Goal: Information Seeking & Learning: Learn about a topic

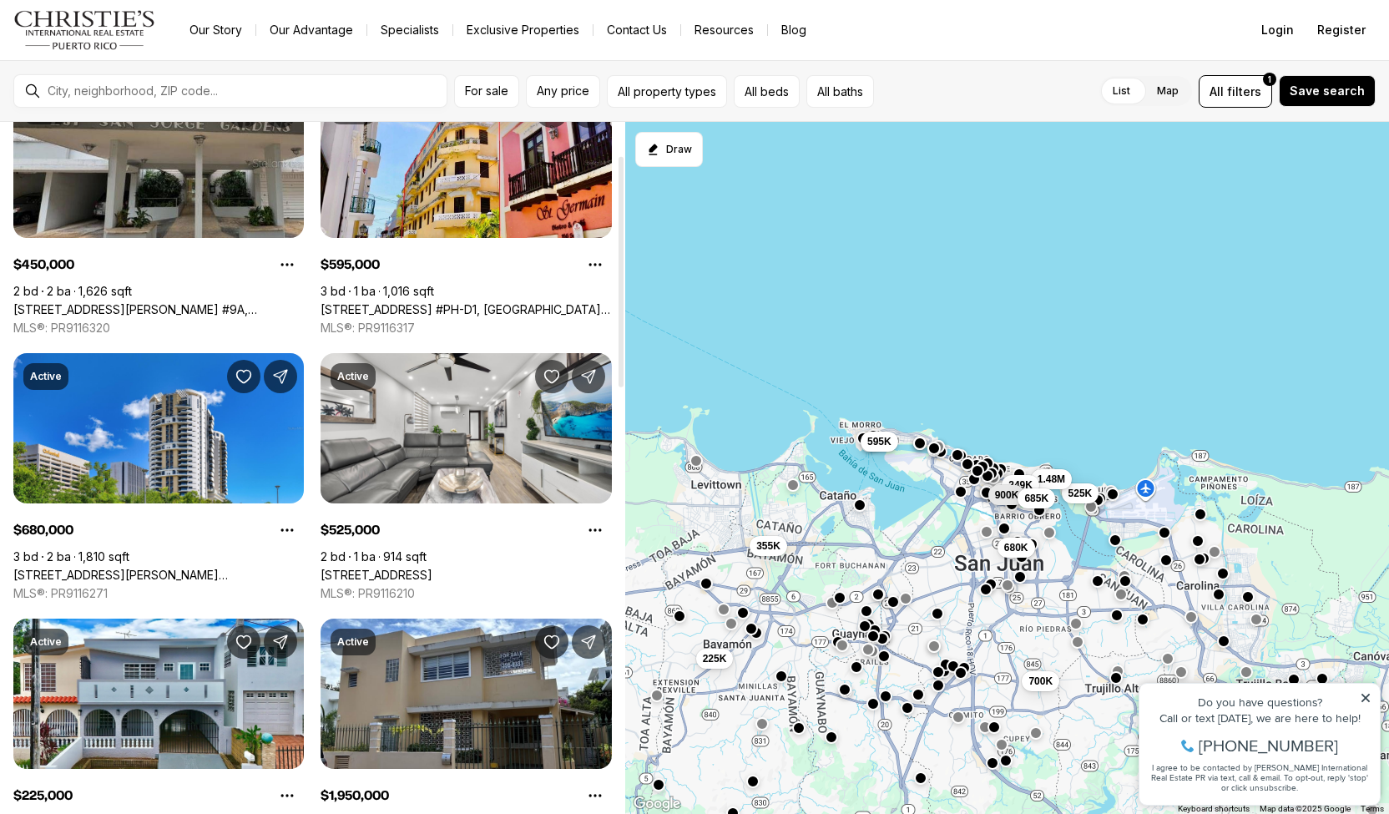
scroll to position [100, 0]
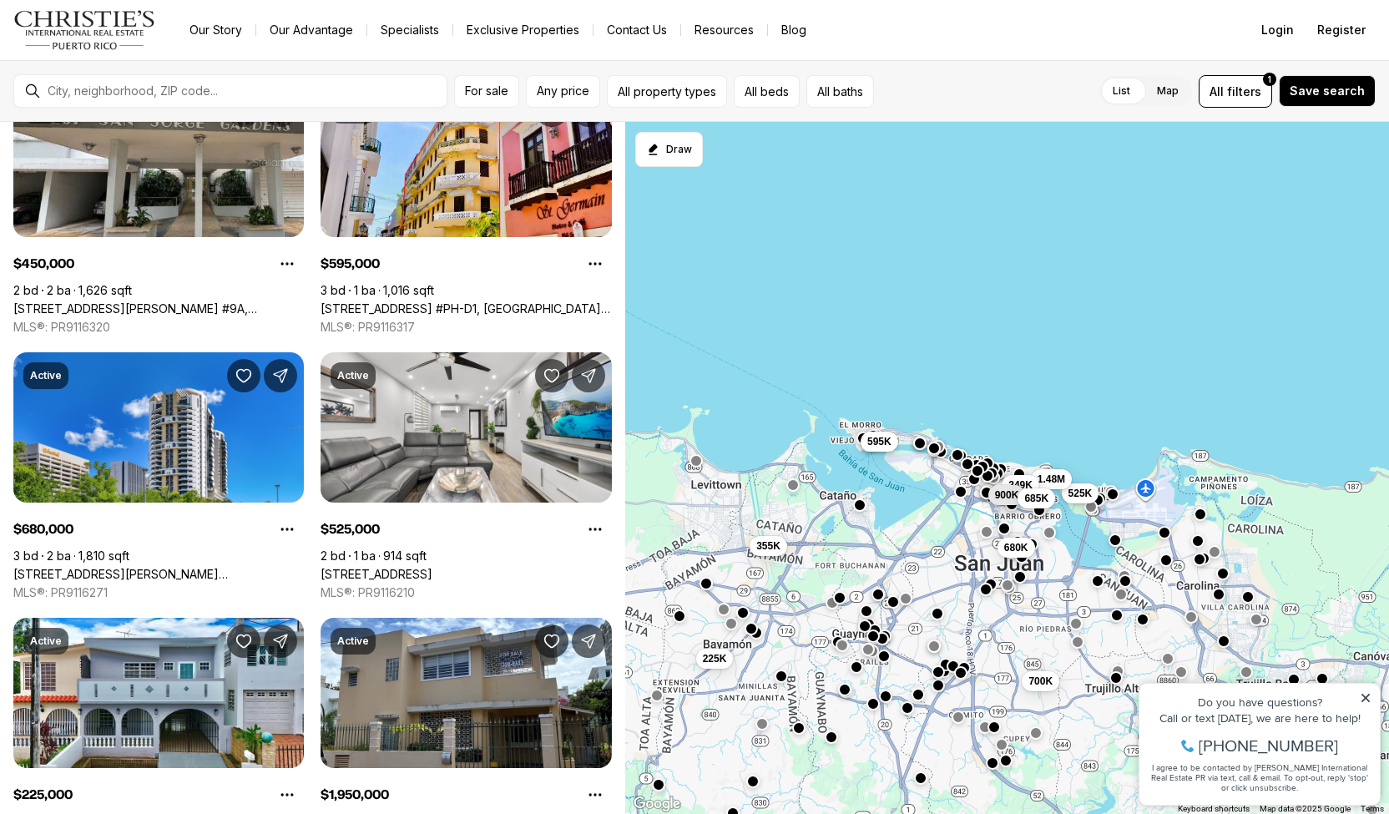
click at [200, 79] on div at bounding box center [244, 91] width 406 height 27
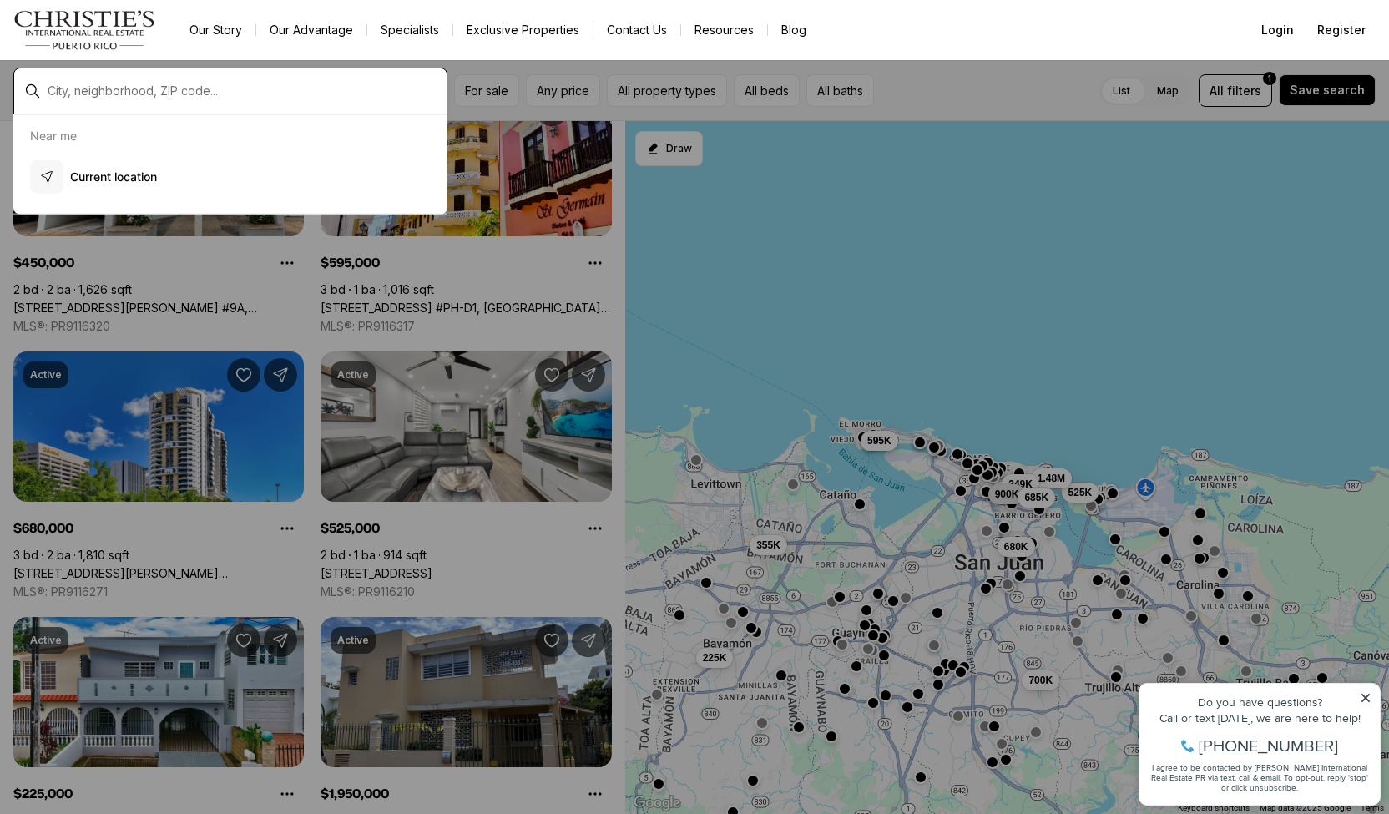
click at [198, 95] on input "text" at bounding box center [244, 90] width 392 height 13
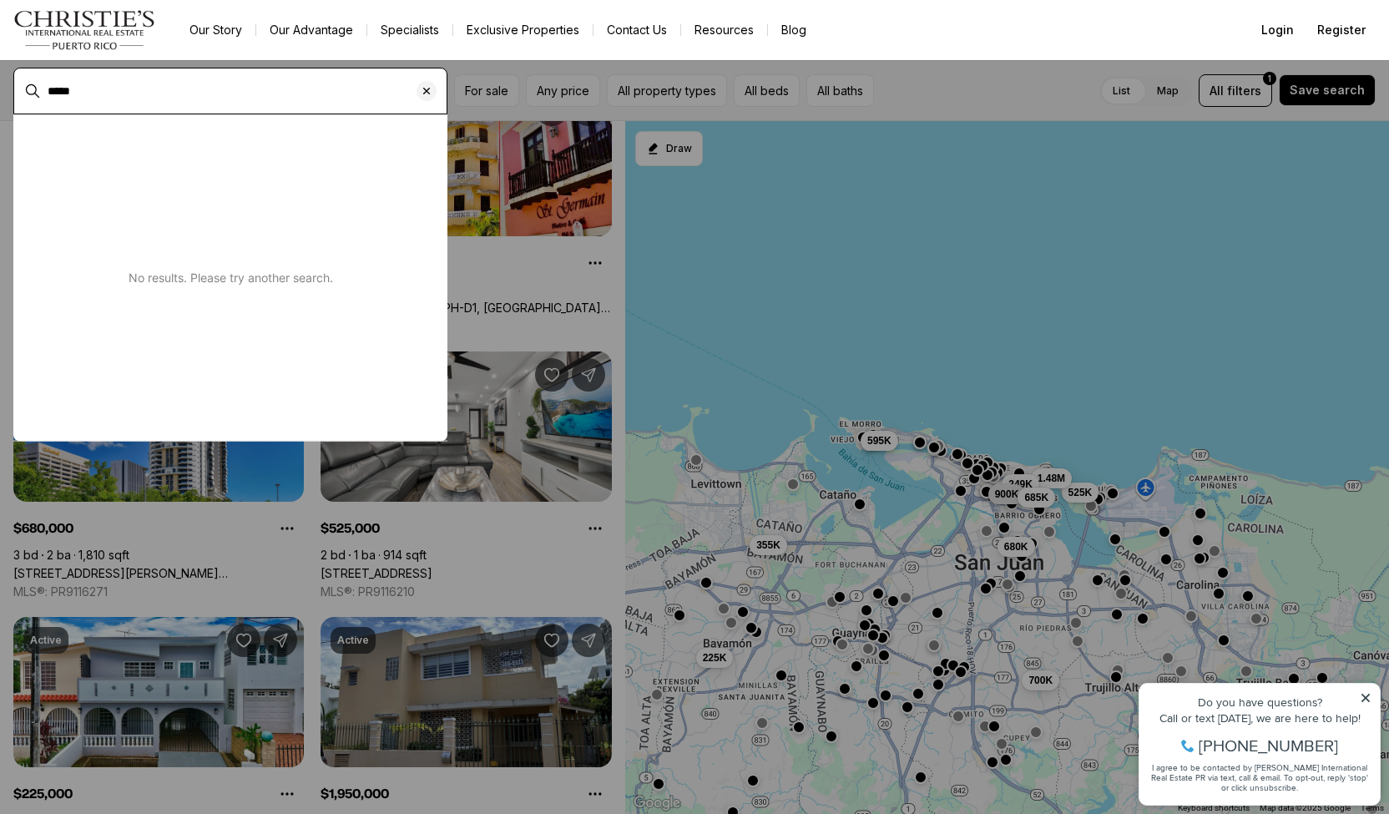
type input "*****"
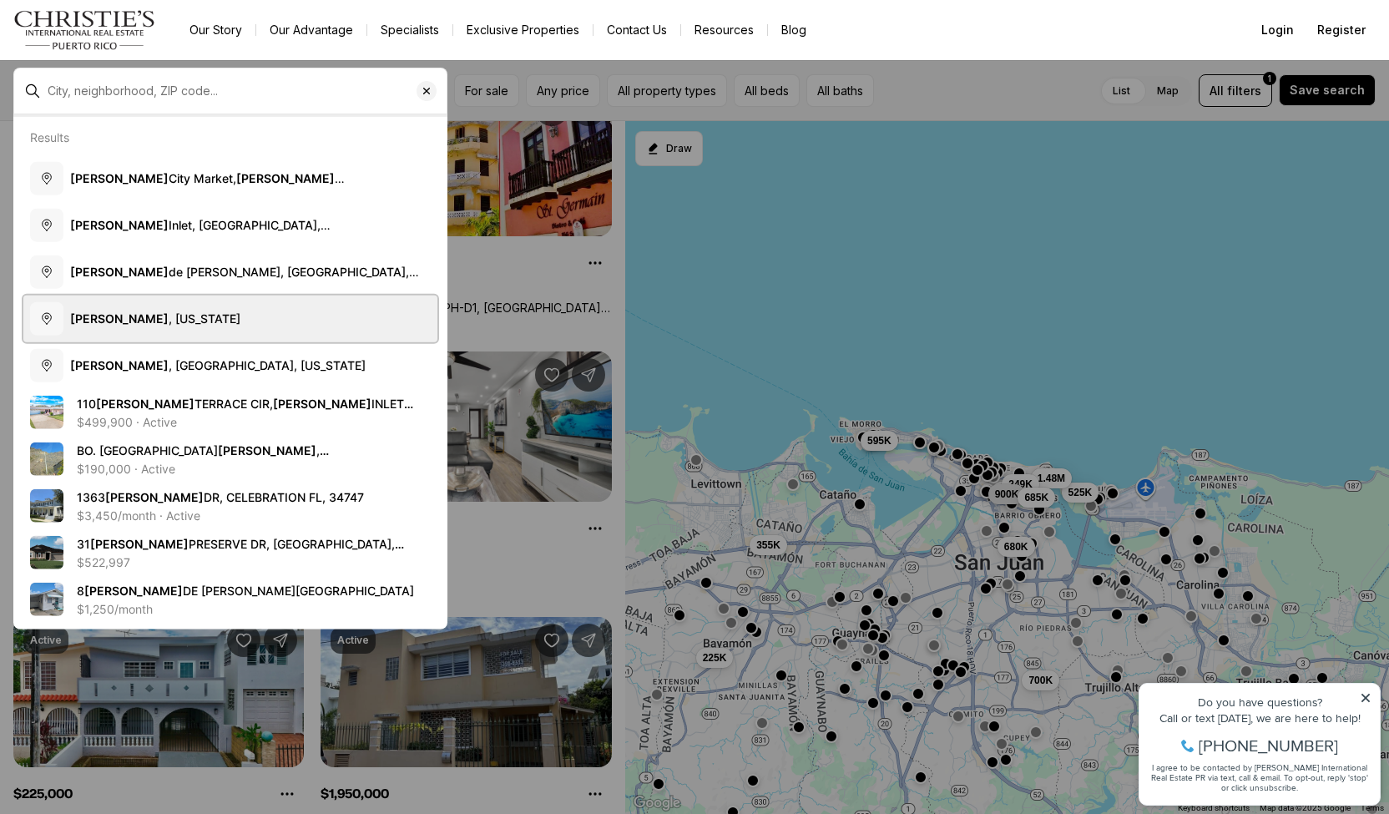
click at [154, 310] on span "Ponce , Puerto Rico" at bounding box center [155, 317] width 170 height 14
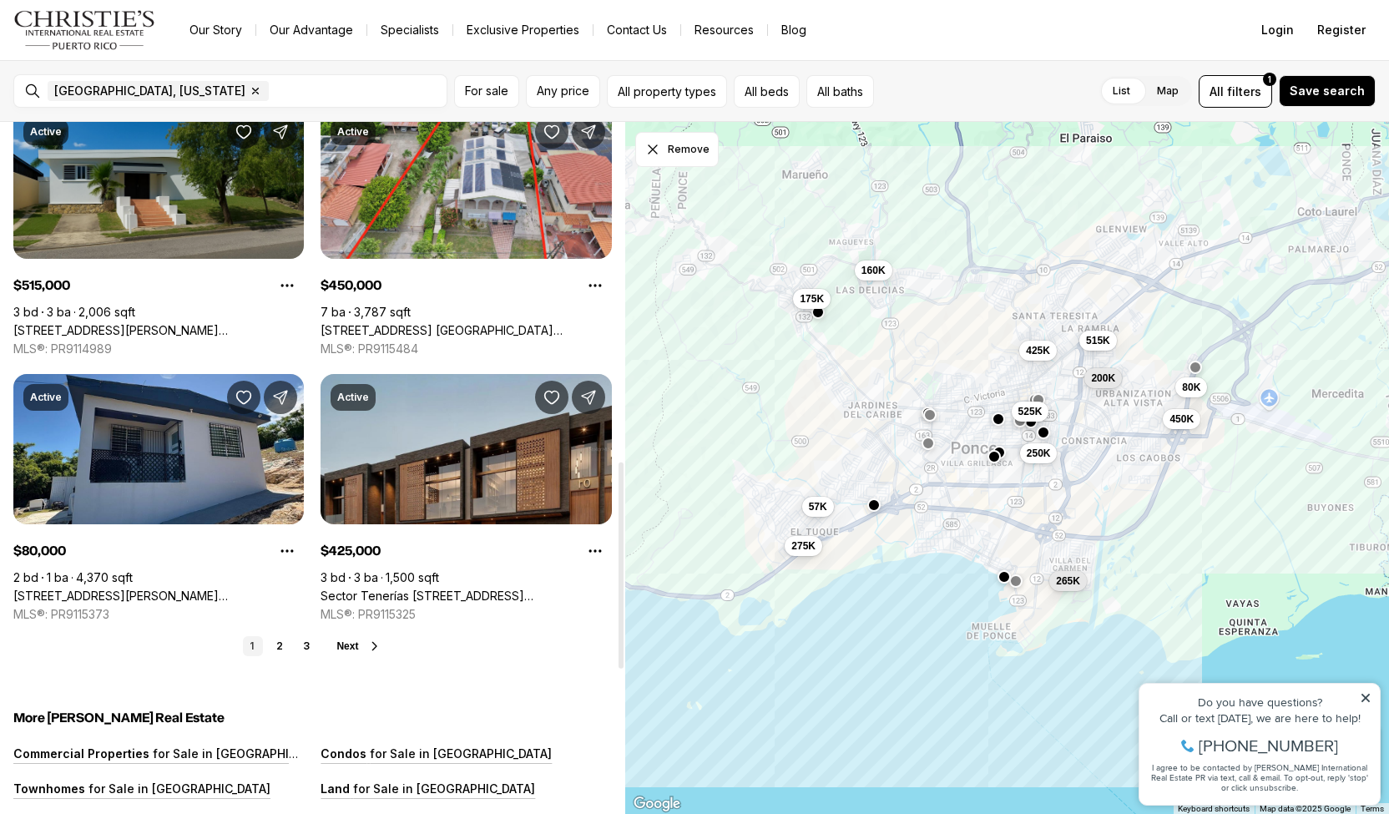
scroll to position [1145, 0]
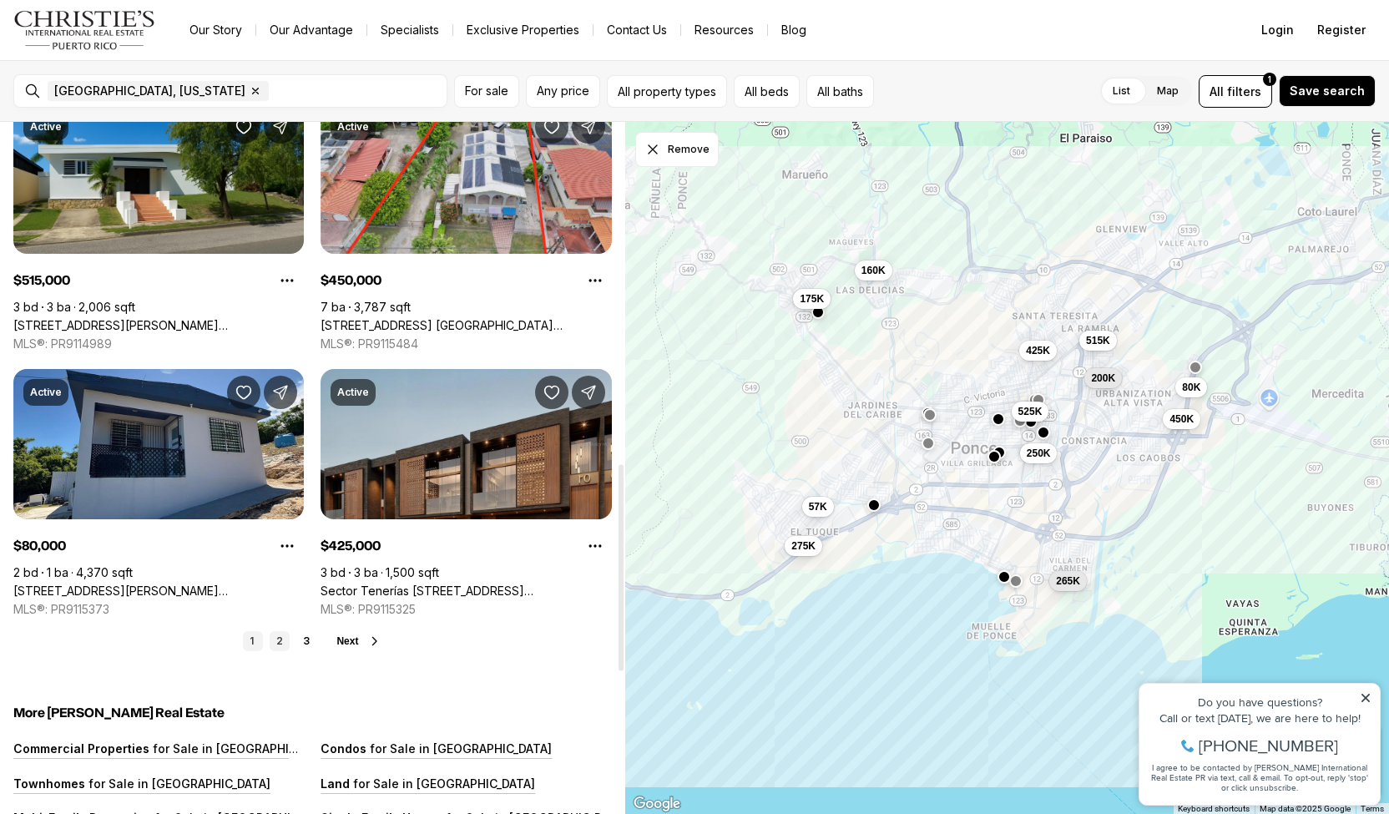
click at [283, 644] on link "2" at bounding box center [280, 641] width 20 height 20
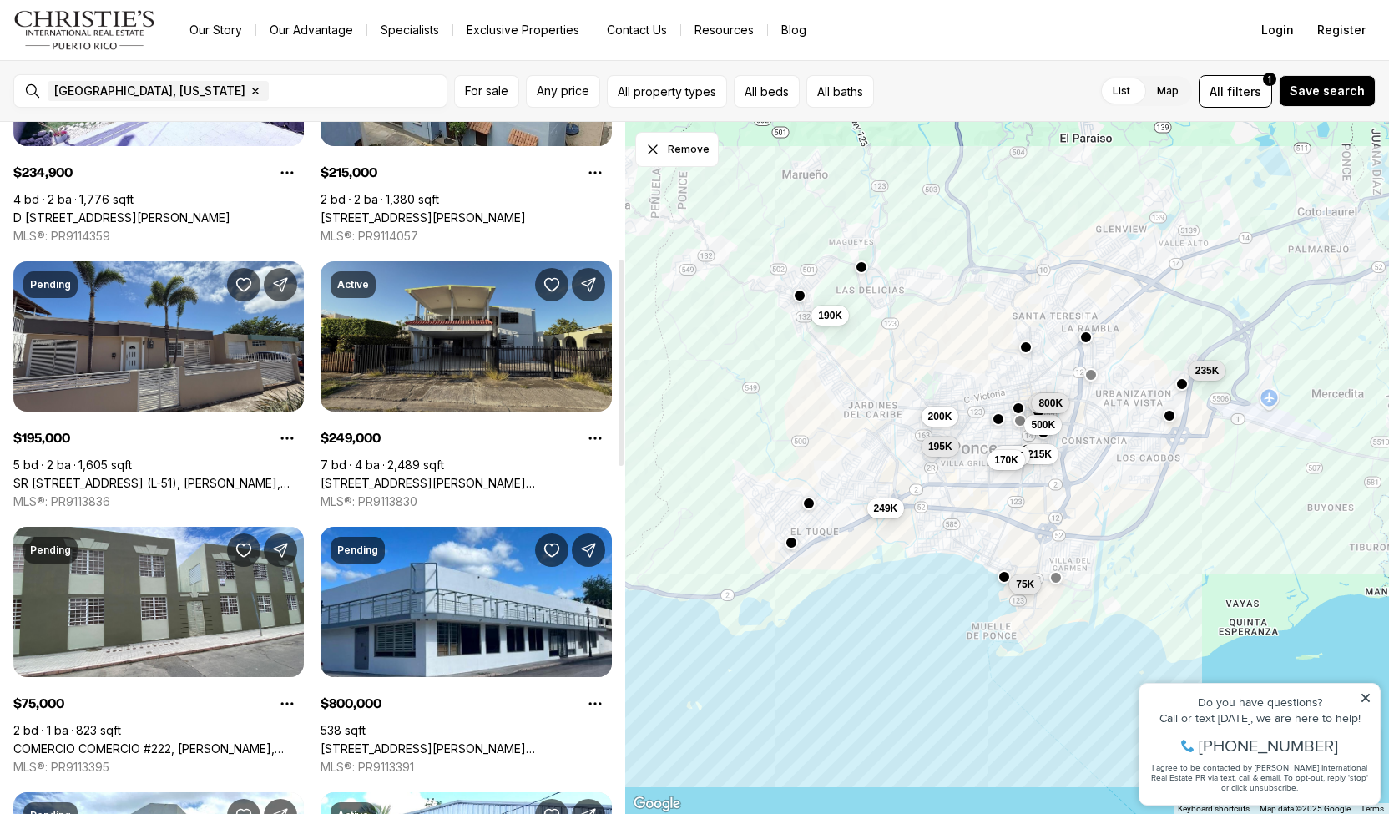
scroll to position [457, 0]
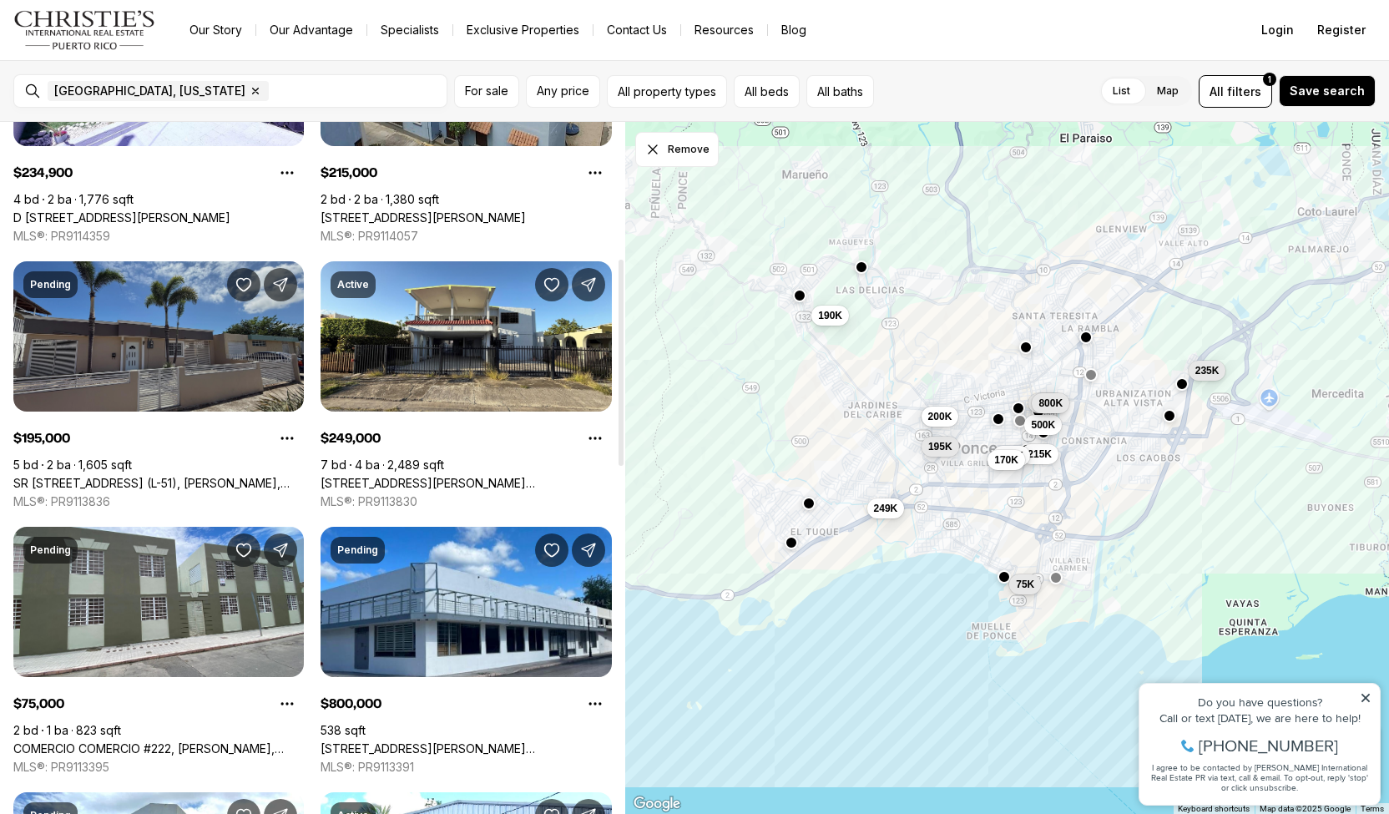
click at [172, 476] on link "SR [STREET_ADDRESS] (L-51), [PERSON_NAME], 00730" at bounding box center [158, 483] width 290 height 15
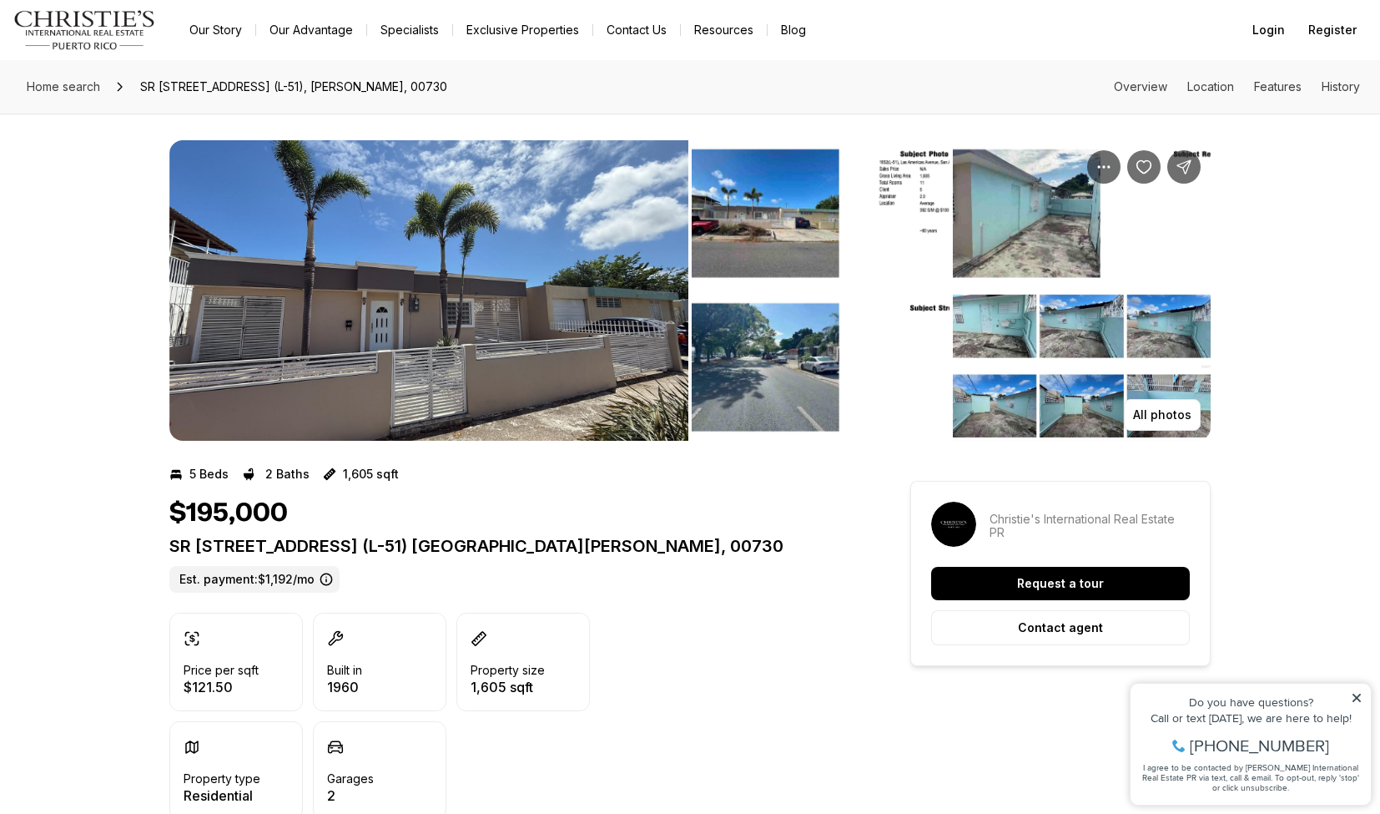
click at [760, 245] on img "View image gallery" at bounding box center [821, 214] width 258 height 149
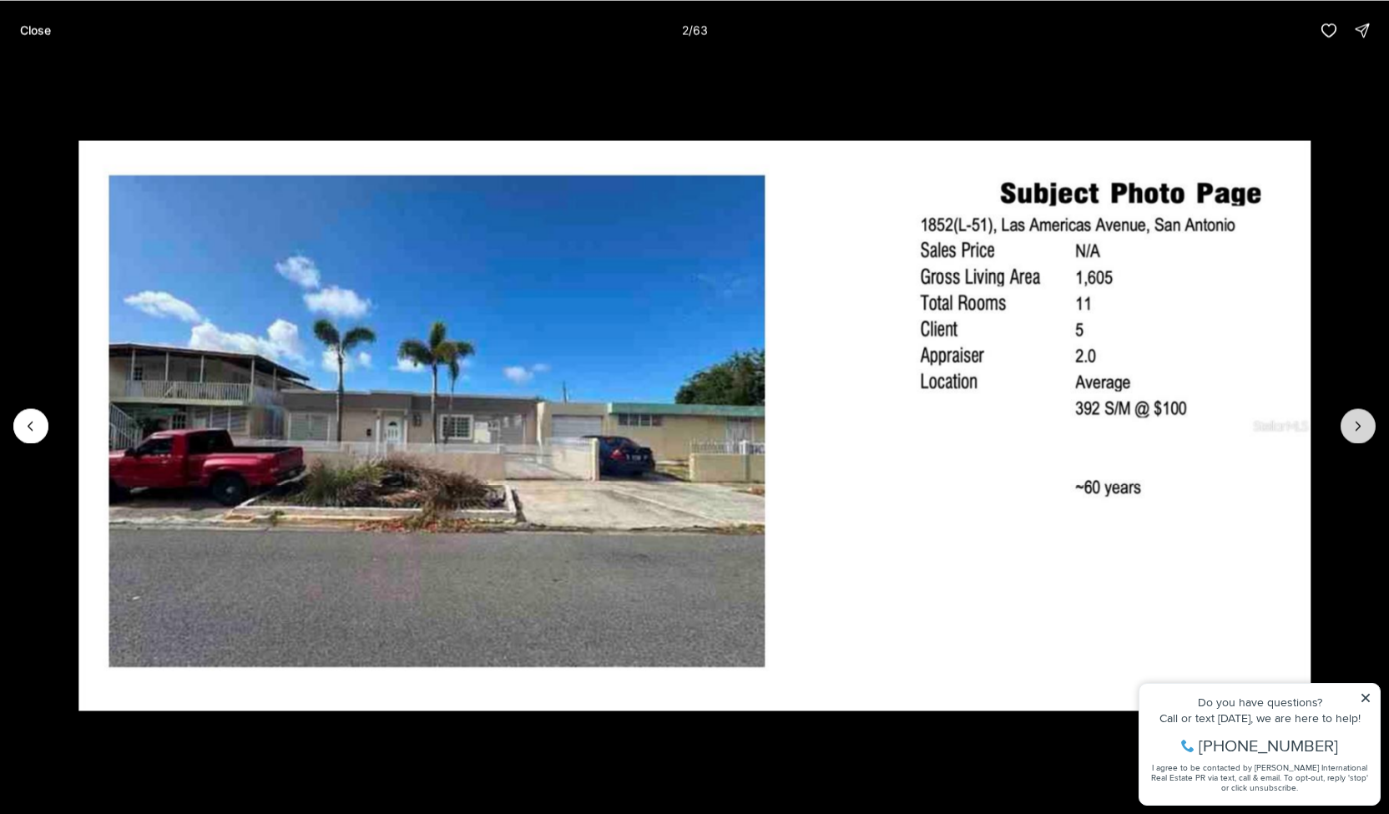
click at [1360, 428] on icon "Next slide" at bounding box center [1358, 425] width 17 height 17
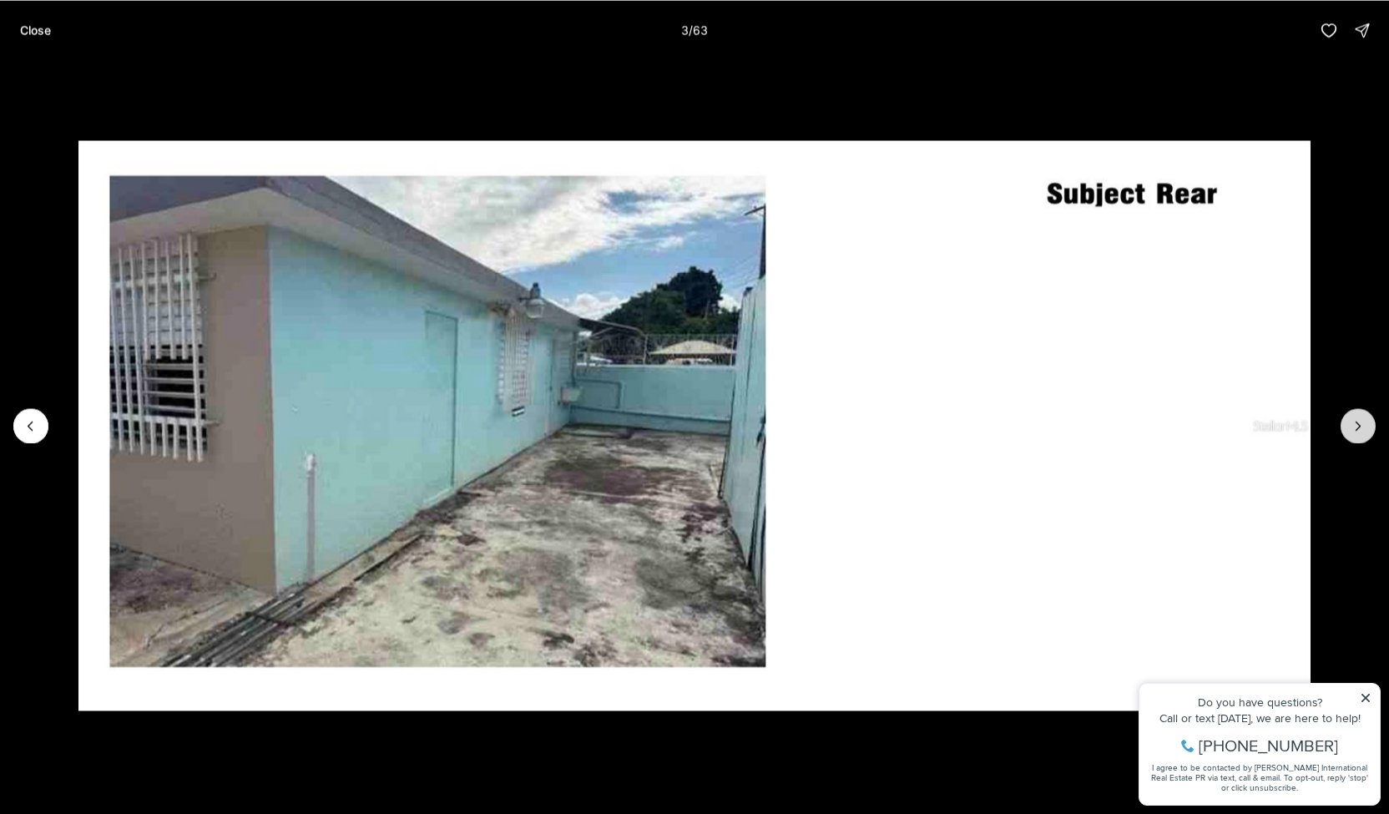
click at [1360, 428] on icon "Next slide" at bounding box center [1358, 425] width 17 height 17
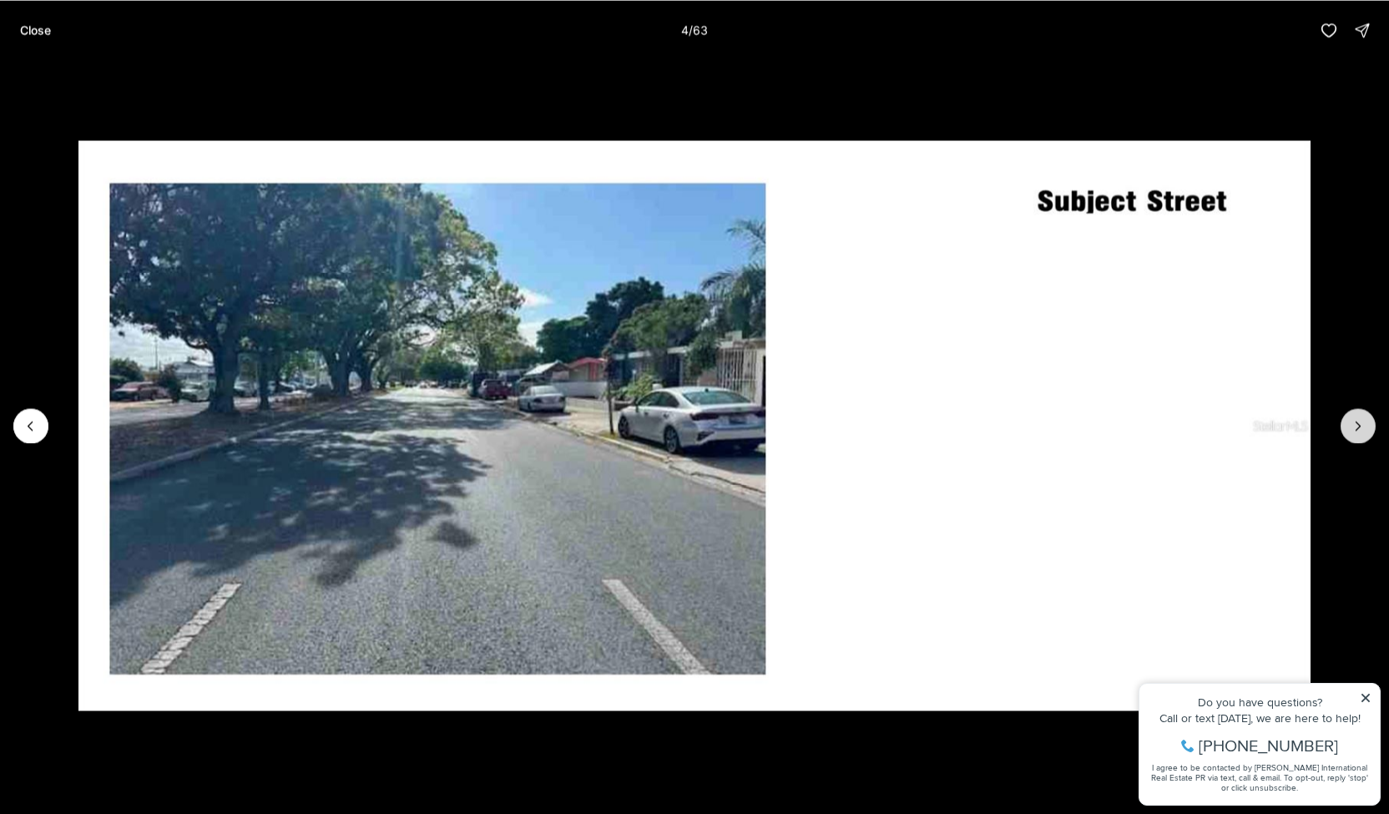
click at [1360, 428] on icon "Next slide" at bounding box center [1358, 425] width 17 height 17
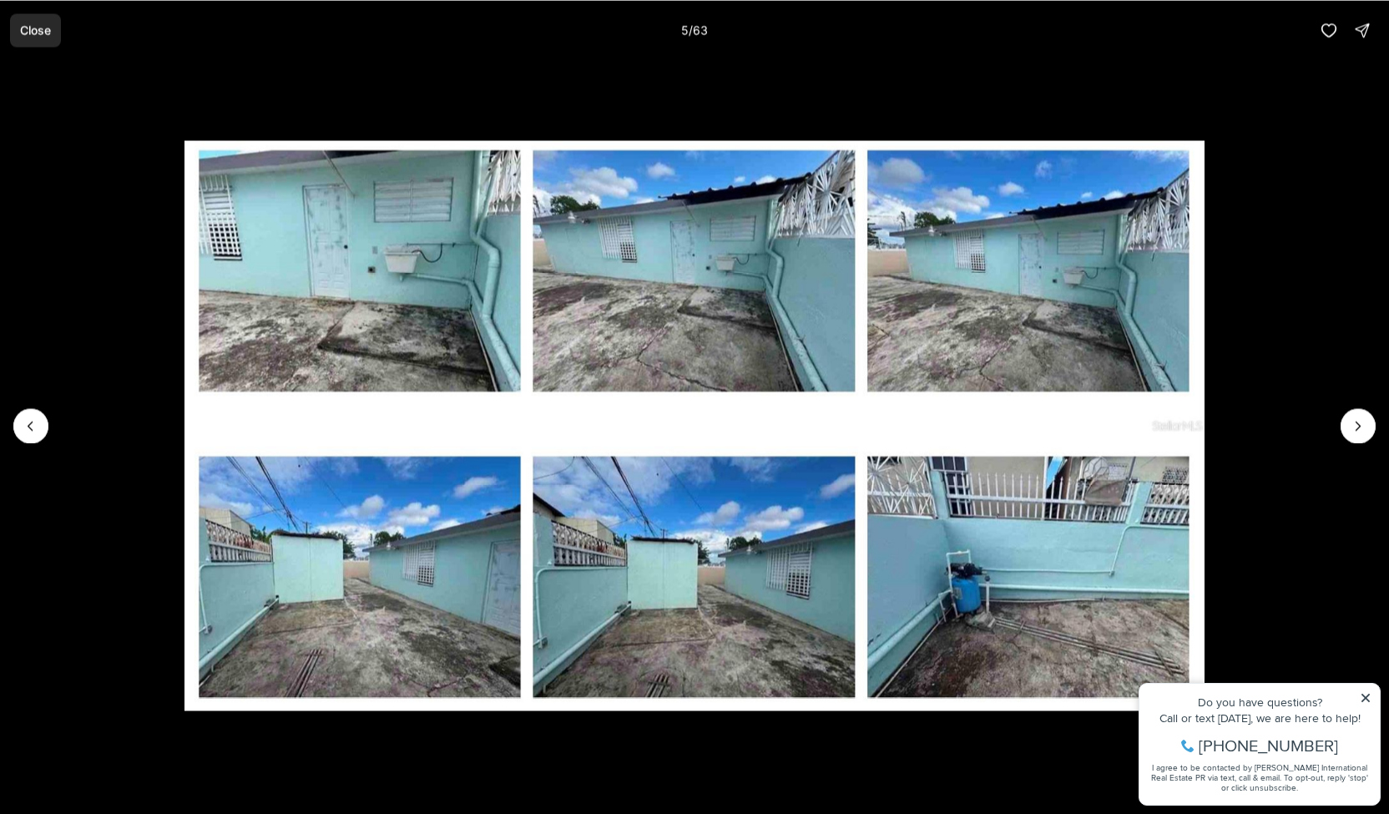
click at [46, 28] on p "Close" at bounding box center [35, 29] width 31 height 13
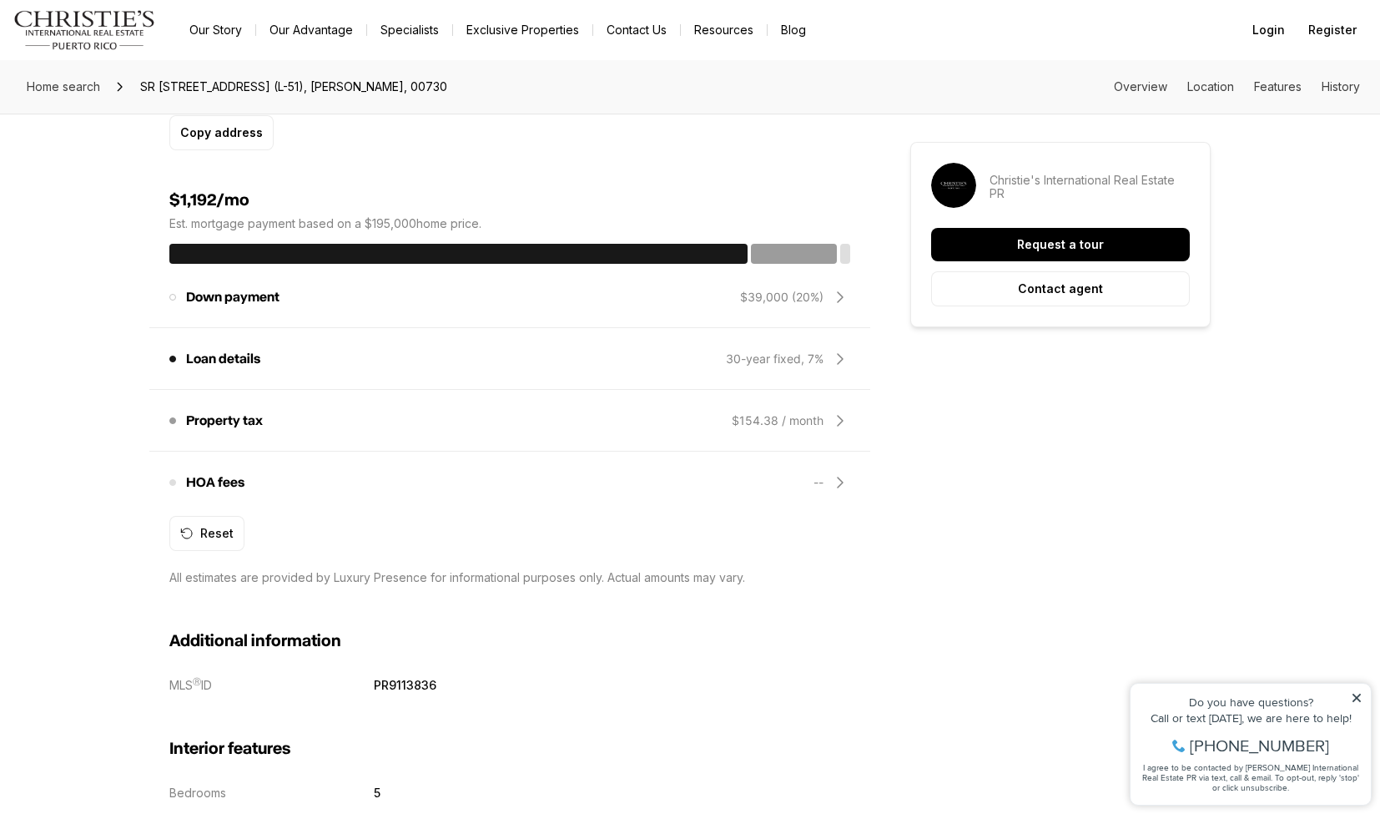
scroll to position [1062, 0]
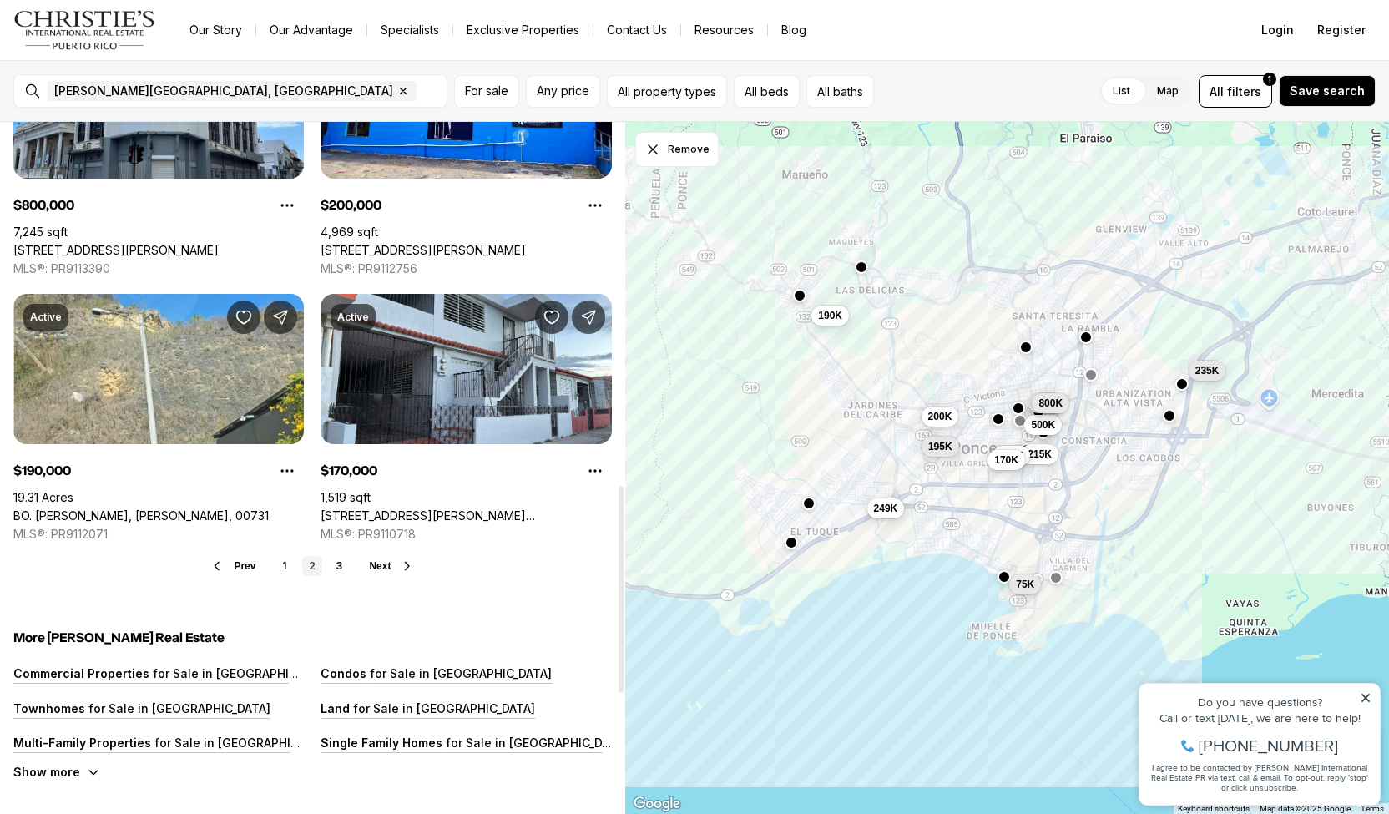
scroll to position [1223, 0]
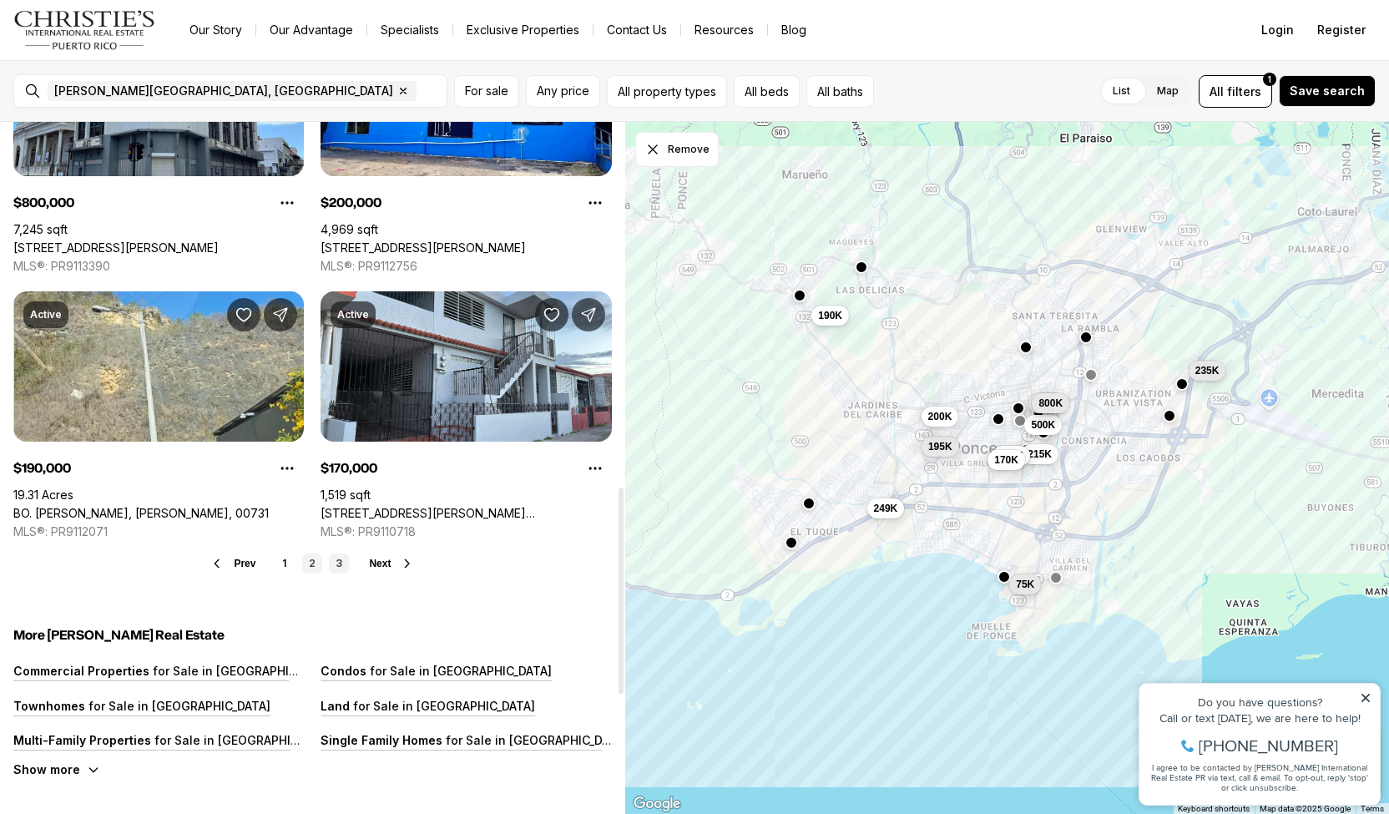
click at [337, 562] on link "3" at bounding box center [339, 563] width 20 height 20
